Goal: Task Accomplishment & Management: Complete application form

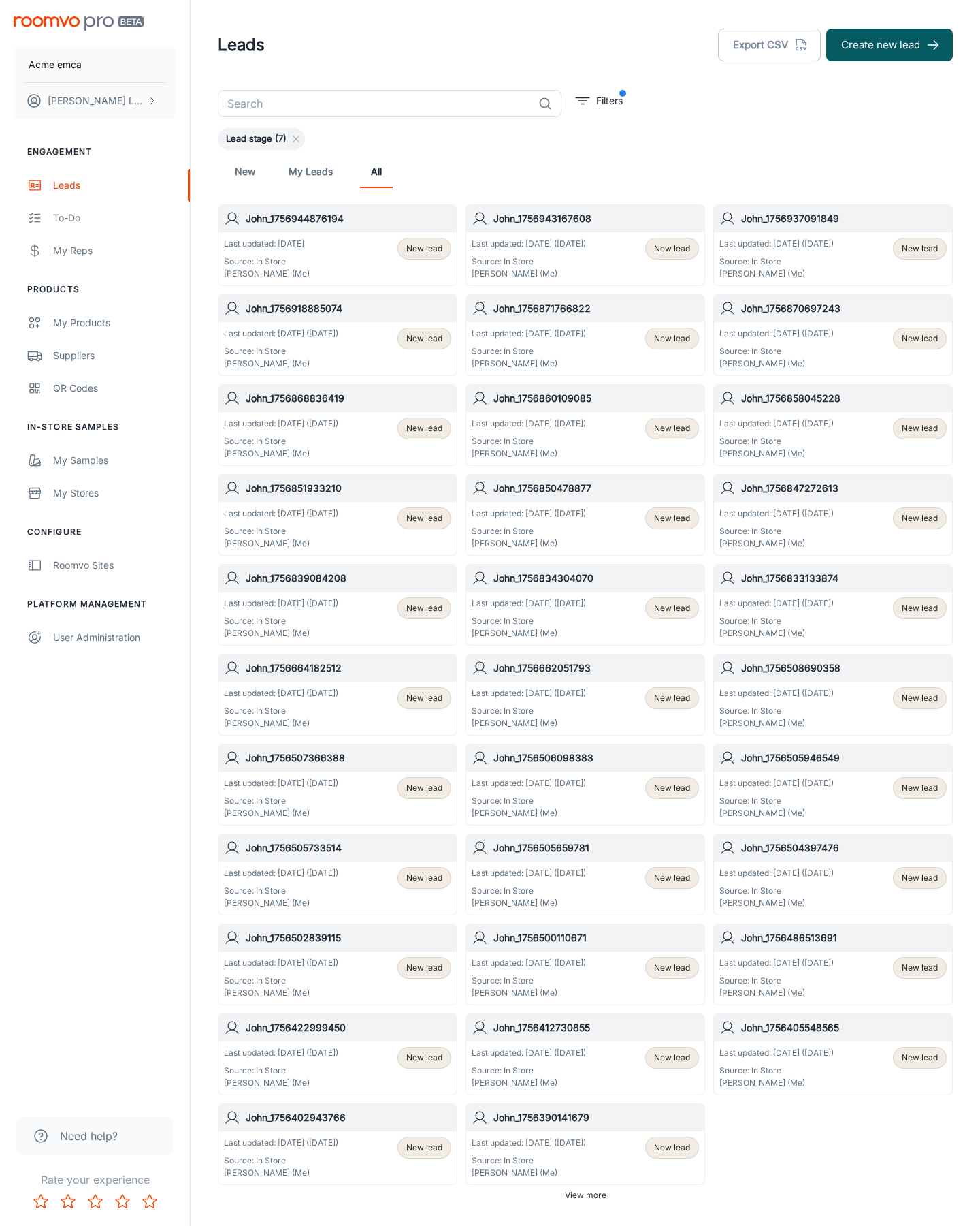
click at [890, 45] on button "Create new lead" at bounding box center [889, 44] width 127 height 32
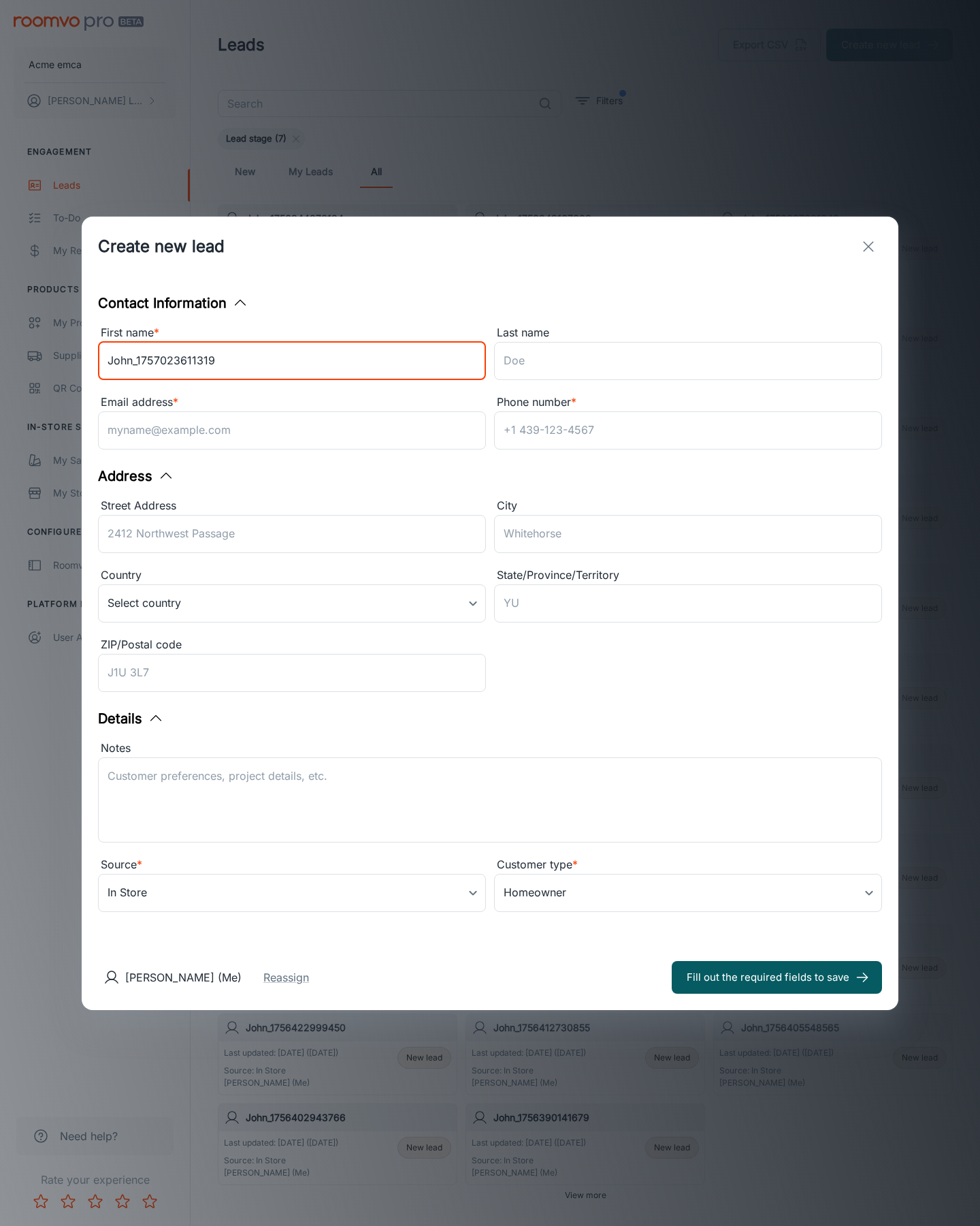
type input "John_1757023611319"
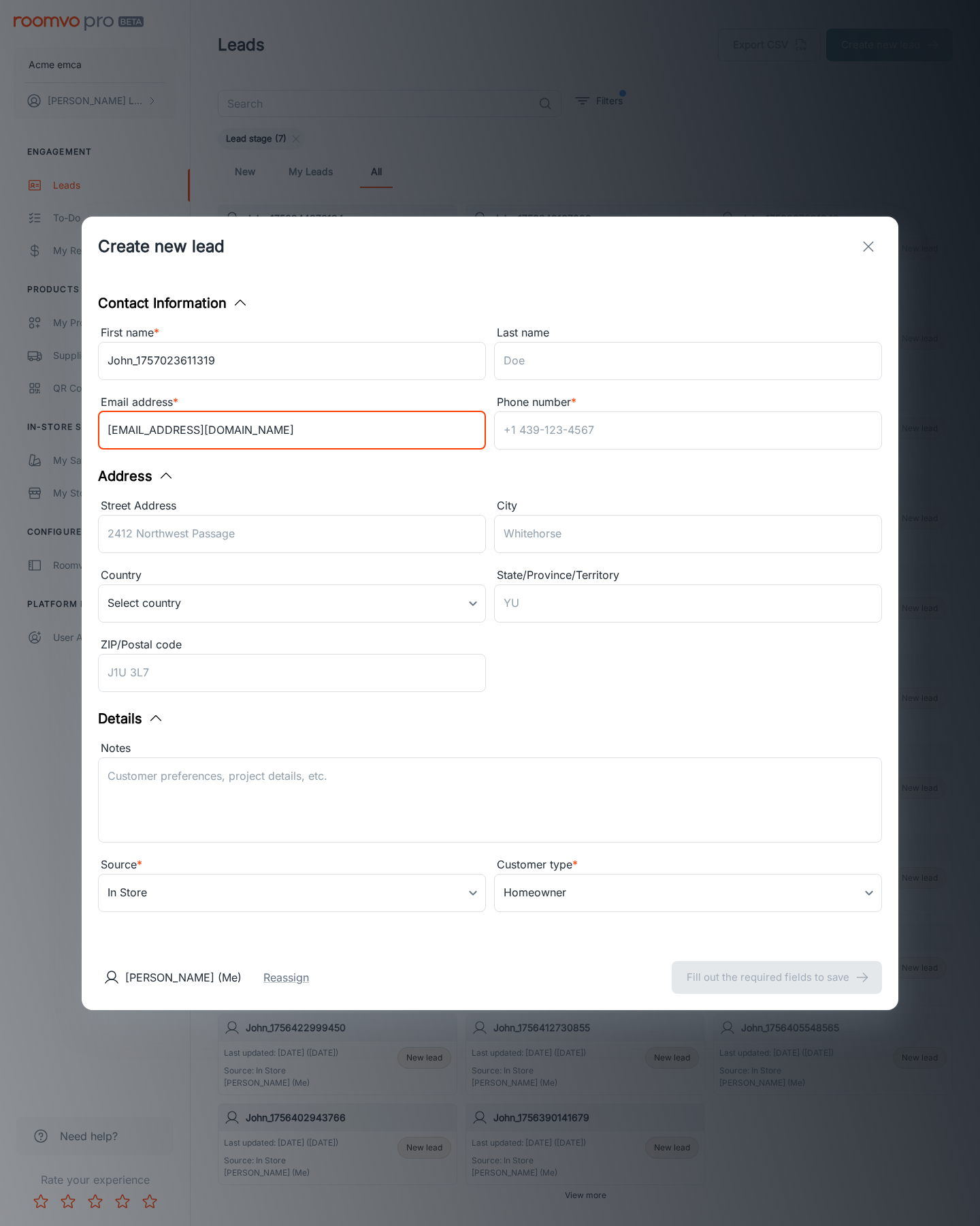
type input "[EMAIL_ADDRESS][DOMAIN_NAME]"
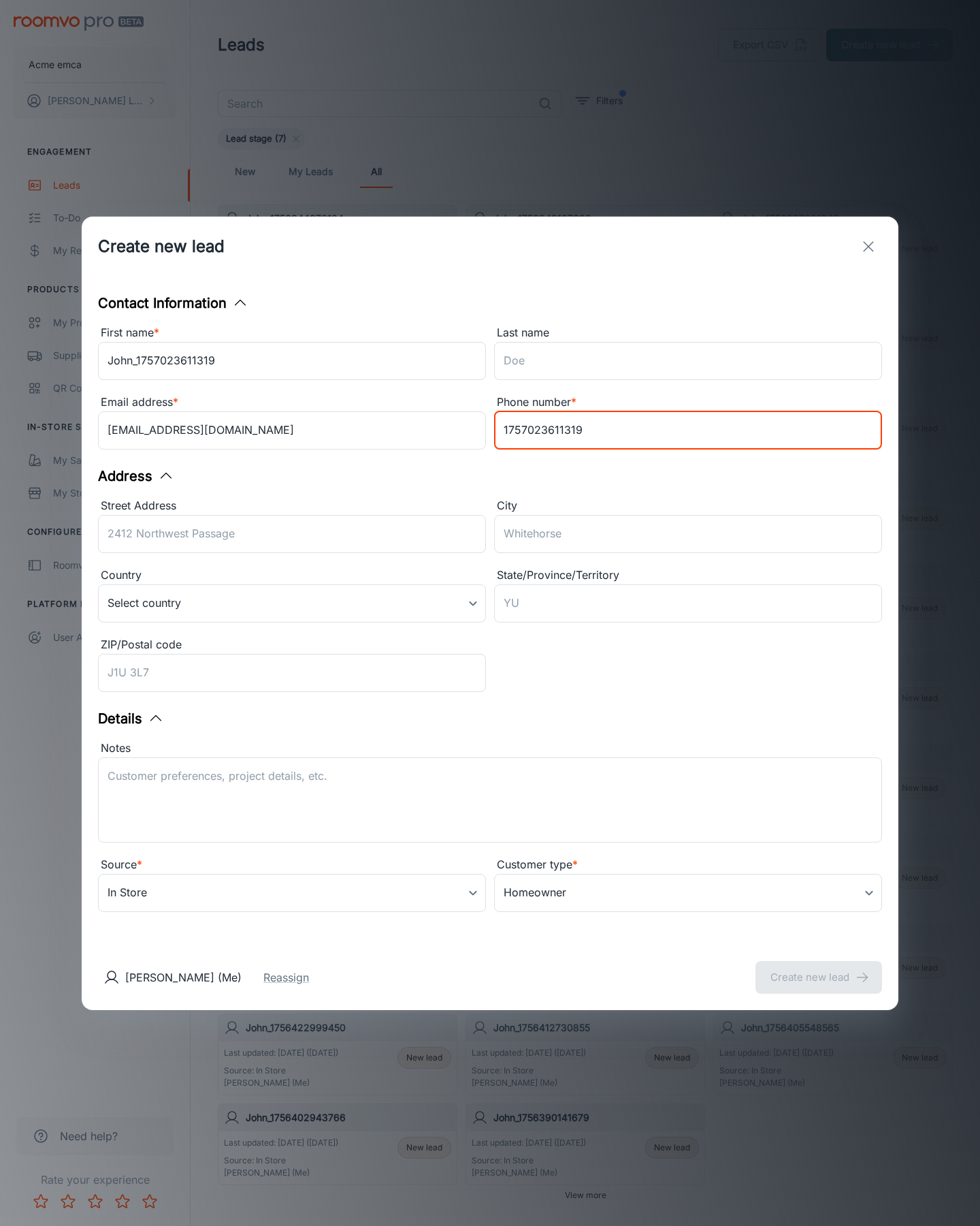
type input "1757023611319"
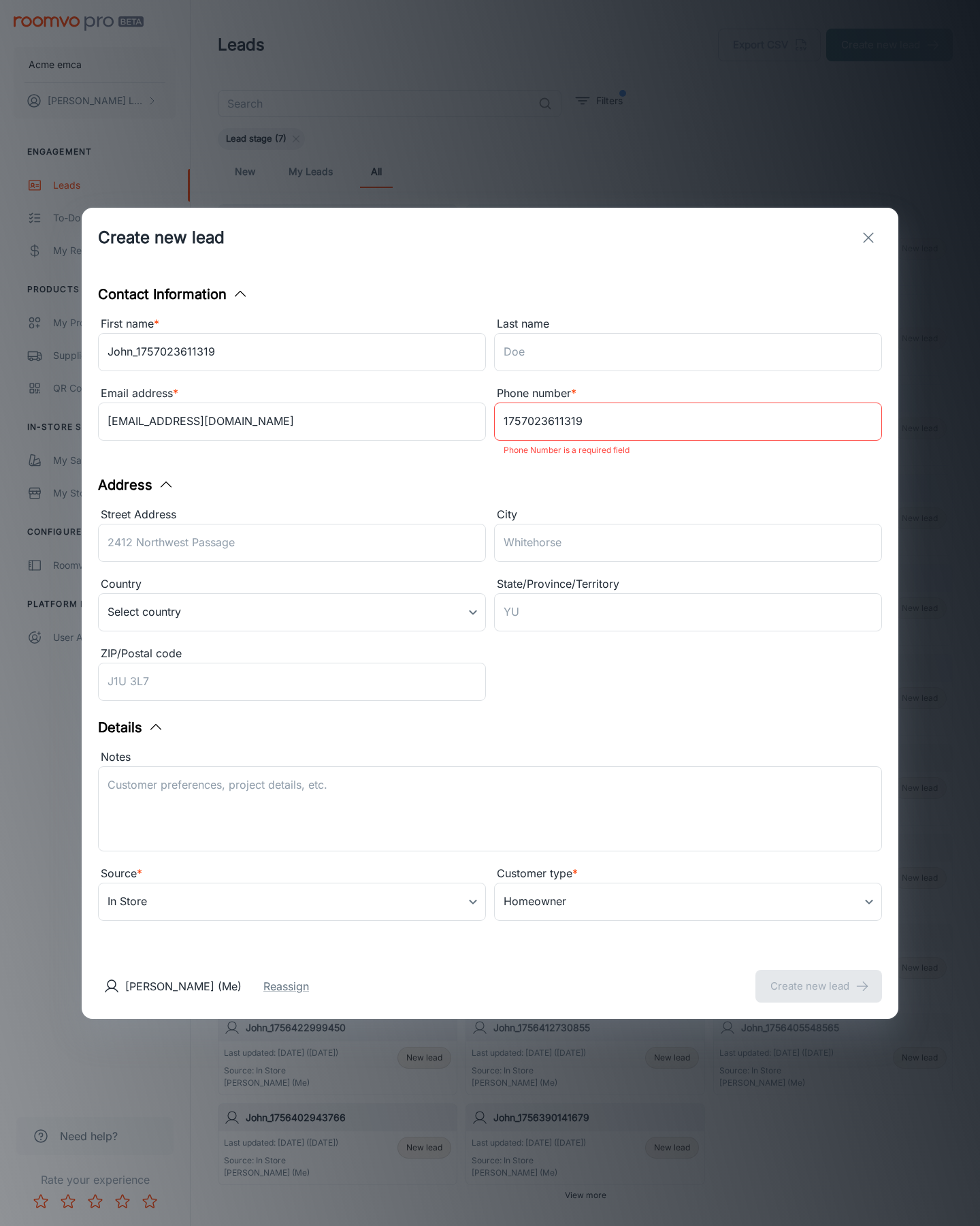
click at [819, 976] on button "Create new lead" at bounding box center [818, 986] width 127 height 32
